Goal: Check status: Check status

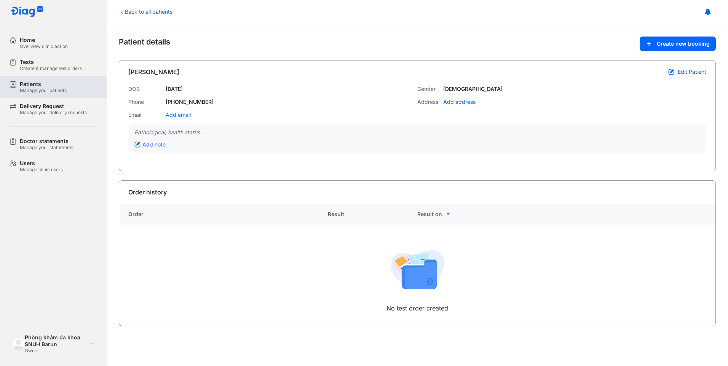
click at [31, 88] on div "Manage your patients" at bounding box center [43, 91] width 47 height 6
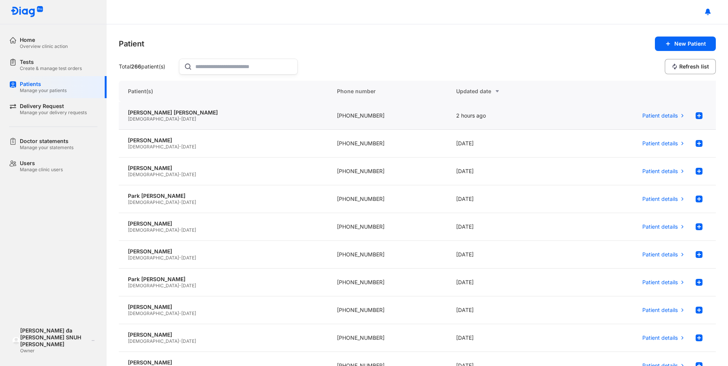
click at [177, 116] on div "[DEMOGRAPHIC_DATA] - [DATE]" at bounding box center [223, 119] width 191 height 6
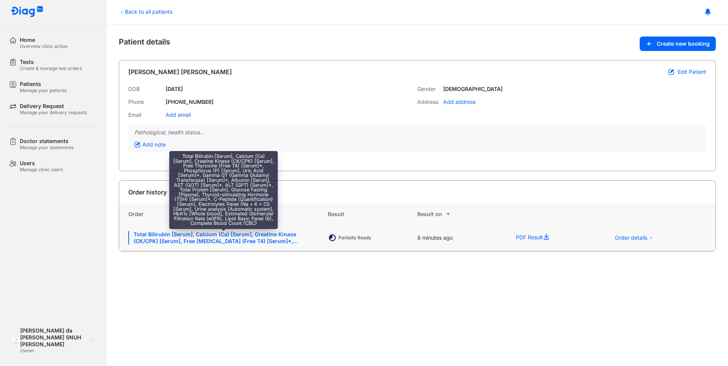
click at [229, 238] on div "Total Bilirubin [Serum], Calcium (Ca) [Serum], Creatine Kinase (CK/CPK) [Serum]…" at bounding box center [223, 238] width 190 height 14
